Goal: Transaction & Acquisition: Purchase product/service

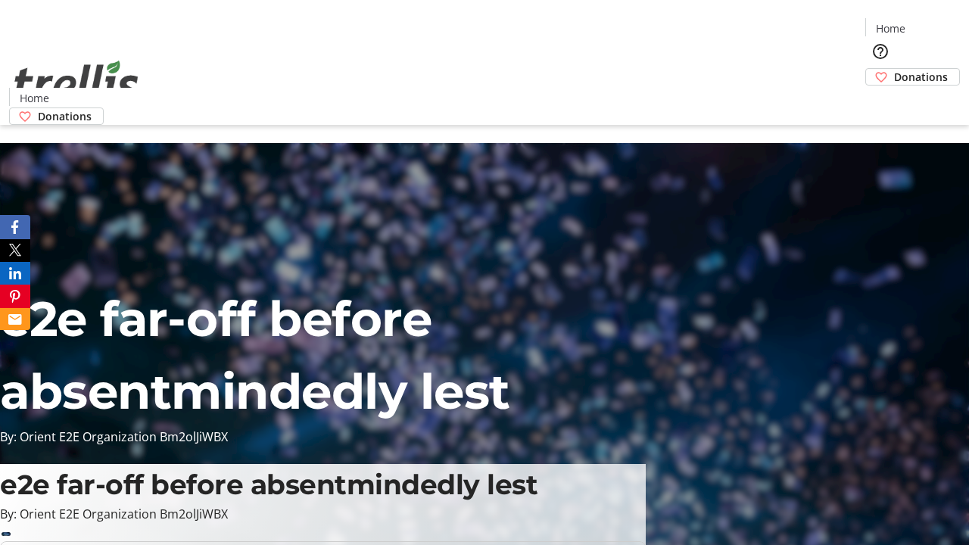
click at [894, 69] on span "Donations" at bounding box center [921, 77] width 54 height 16
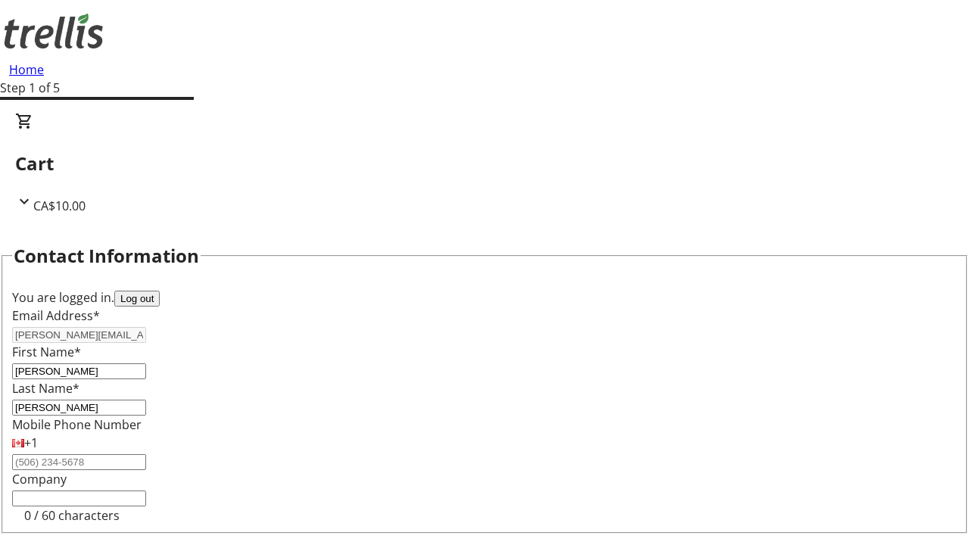
select select "CA"
type input "[STREET_ADDRESS][PERSON_NAME]"
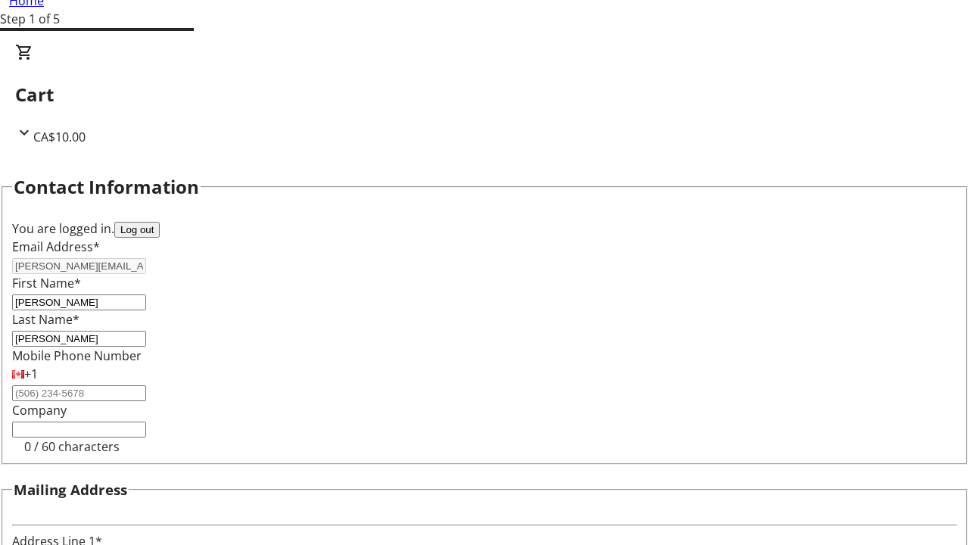
type input "Kelowna"
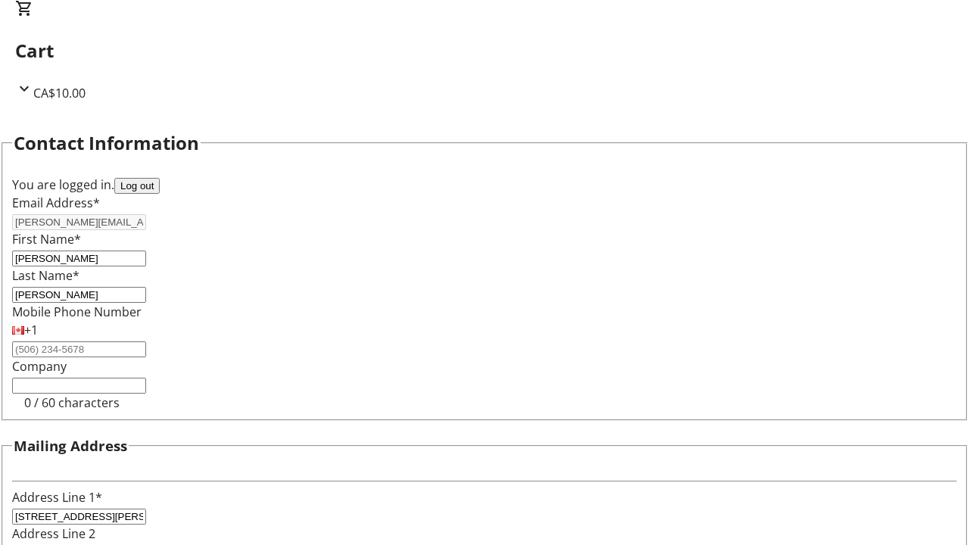
select select "BC"
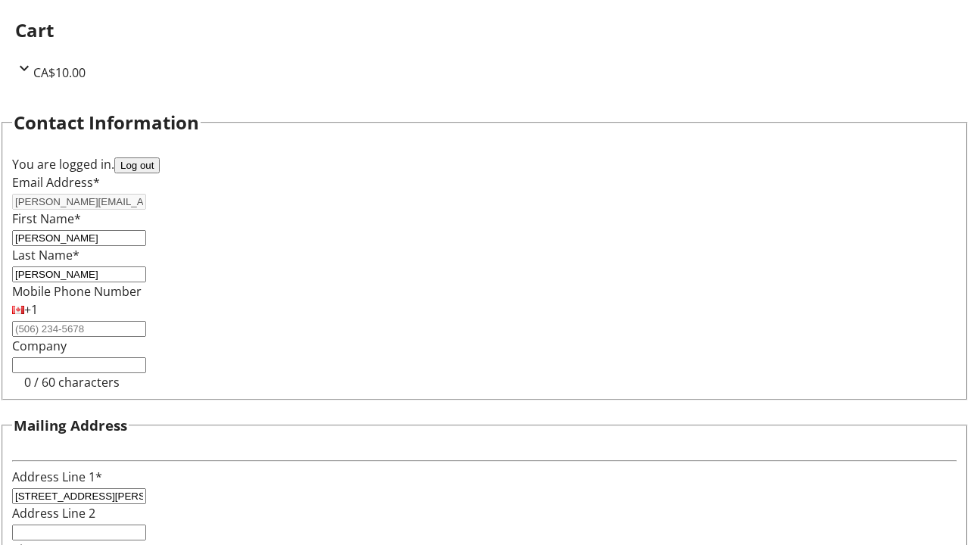
type input "Kelowna"
type input "V1Y 0C2"
